Goal: Task Accomplishment & Management: Manage account settings

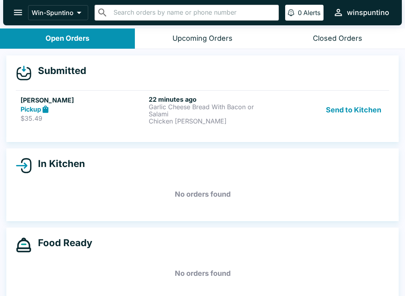
click at [138, 121] on p "$35.49" at bounding box center [83, 118] width 125 height 8
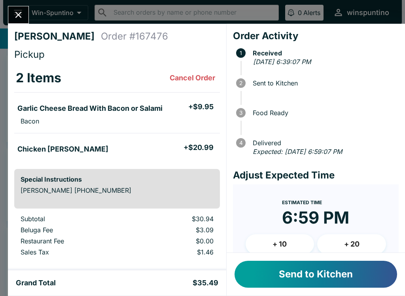
scroll to position [0, 0]
click at [309, 271] on button "Send to Kitchen" at bounding box center [316, 274] width 163 height 27
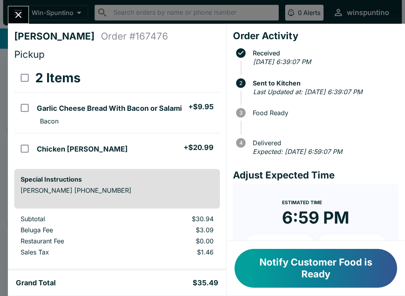
scroll to position [0, 0]
click at [2, 4] on div "[PERSON_NAME] Order # 167476 Pickup 2 Items Garlic Cheese Bread With Bacon or S…" at bounding box center [202, 148] width 405 height 296
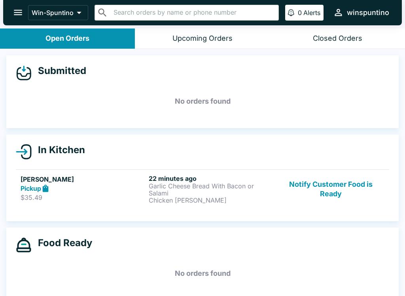
click at [78, 182] on h5 "[PERSON_NAME]" at bounding box center [83, 178] width 125 height 9
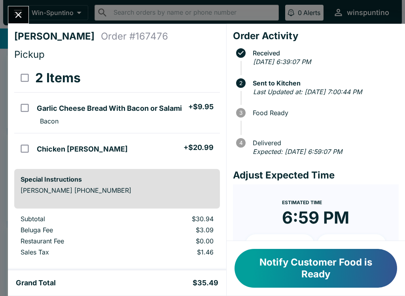
click at [201, 98] on ul "Garlic Cheese Bread With Bacon or Salami + $9.95 Bacon" at bounding box center [127, 113] width 186 height 34
click at [115, 105] on h5 "Garlic Cheese Bread With Bacon or Salami" at bounding box center [109, 108] width 145 height 9
checkbox input "false"
click at [297, 257] on button "Notify Customer Food is Ready" at bounding box center [316, 268] width 163 height 39
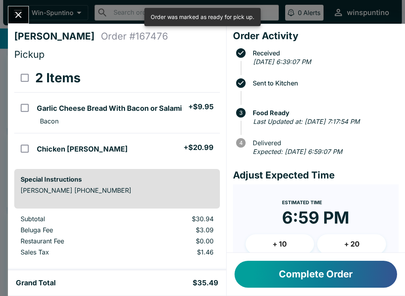
click at [319, 269] on button "Complete Order" at bounding box center [316, 274] width 163 height 27
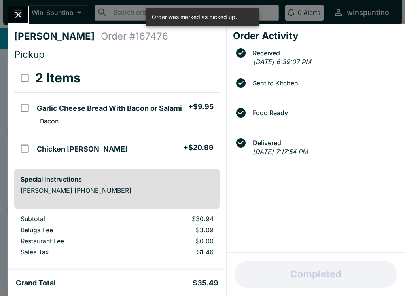
click at [18, 11] on icon "Close" at bounding box center [18, 14] width 11 height 11
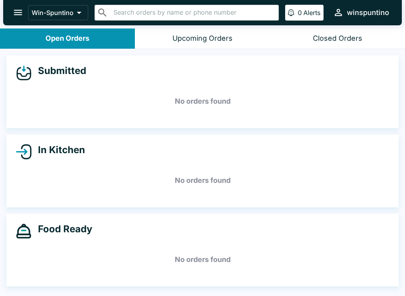
scroll to position [1, 0]
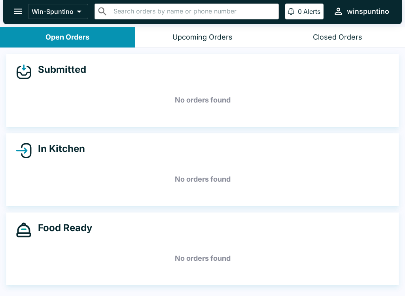
click at [182, 232] on div "Food Ready" at bounding box center [202, 230] width 373 height 16
click at [187, 227] on div "Food Ready" at bounding box center [202, 230] width 373 height 16
click at [256, 236] on div "Food Ready" at bounding box center [202, 230] width 373 height 16
click at [258, 233] on div "Food Ready" at bounding box center [202, 230] width 373 height 16
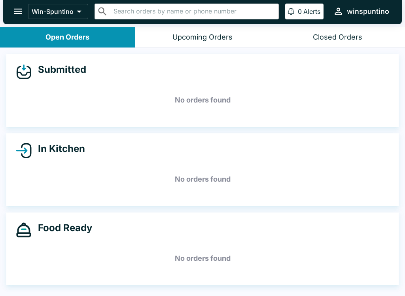
click at [258, 233] on div "Food Ready" at bounding box center [202, 230] width 373 height 16
click at [259, 229] on div "Food Ready" at bounding box center [202, 230] width 373 height 16
click at [271, 229] on div "Food Ready" at bounding box center [202, 230] width 373 height 16
click at [271, 228] on div "Food Ready" at bounding box center [202, 230] width 373 height 16
